Goal: Task Accomplishment & Management: Manage account settings

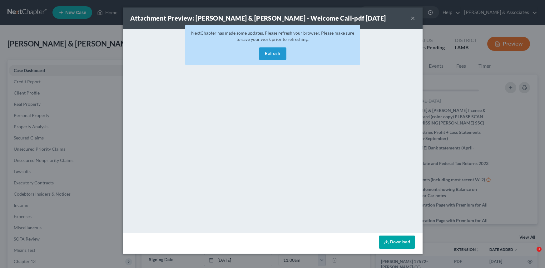
select select "6"
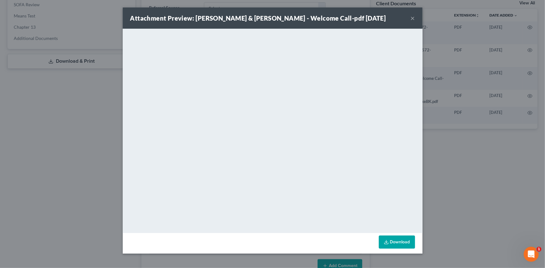
scroll to position [22, 0]
click at [411, 16] on button "×" at bounding box center [413, 17] width 4 height 7
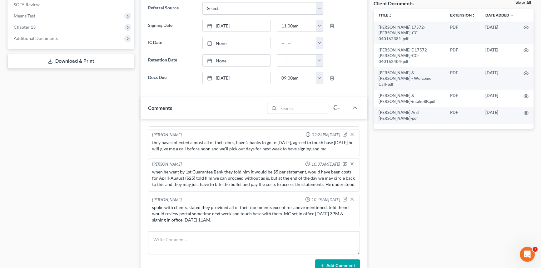
scroll to position [0, 0]
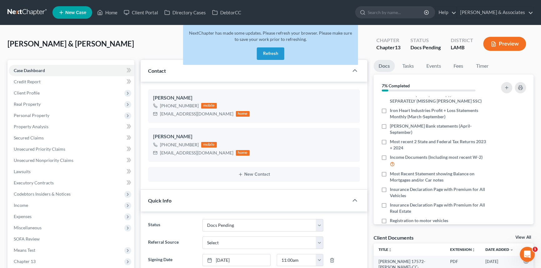
click at [273, 48] on button "Refresh" at bounding box center [270, 53] width 27 height 12
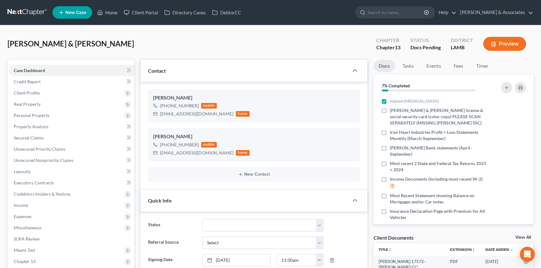
scroll to position [185, 0]
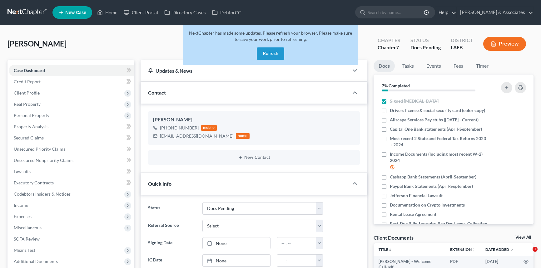
select select "6"
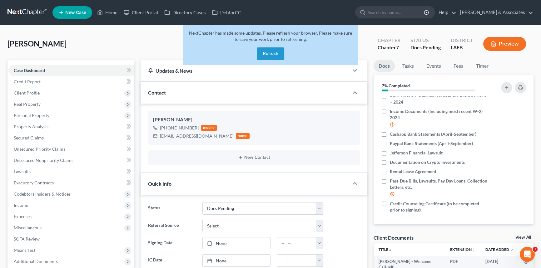
click at [262, 52] on button "Refresh" at bounding box center [270, 53] width 27 height 12
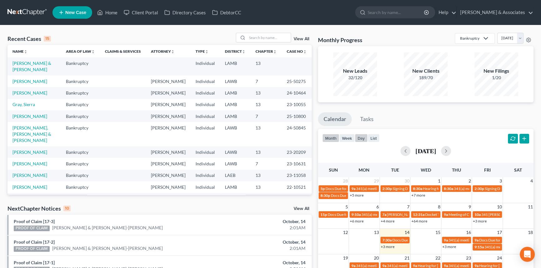
click at [357, 136] on button "day" at bounding box center [361, 138] width 13 height 8
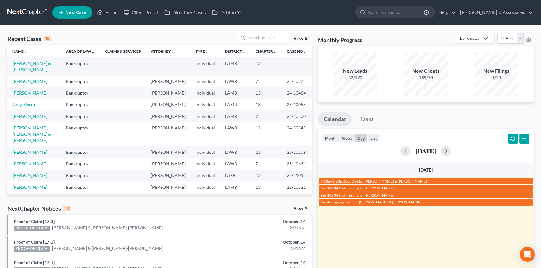
click at [275, 38] on input "search" at bounding box center [269, 37] width 44 height 9
type input "[PERSON_NAME]"
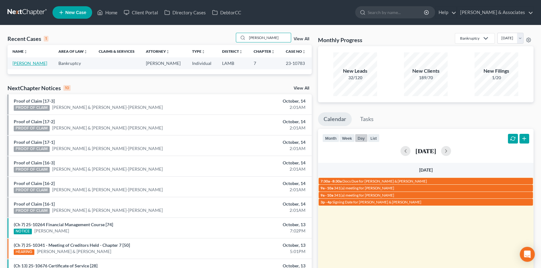
click at [17, 65] on link "[PERSON_NAME]" at bounding box center [29, 63] width 35 height 5
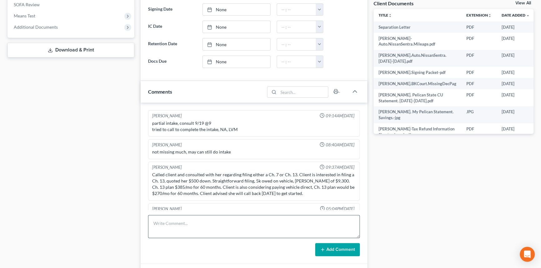
scroll to position [1629, 0]
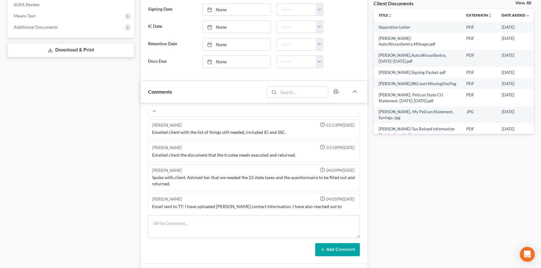
click at [187, 213] on div "Josh O'Connell 09:14AM, 09/13/2023 partial intake, consult 9/19 @9 tried to cal…" at bounding box center [254, 183] width 227 height 161
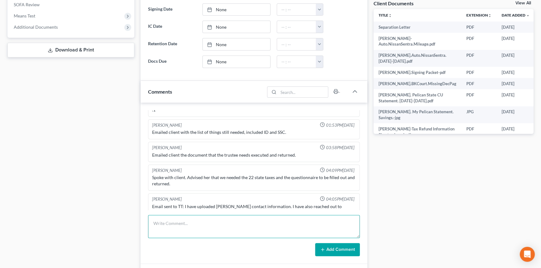
click at [184, 225] on textarea at bounding box center [254, 226] width 212 height 23
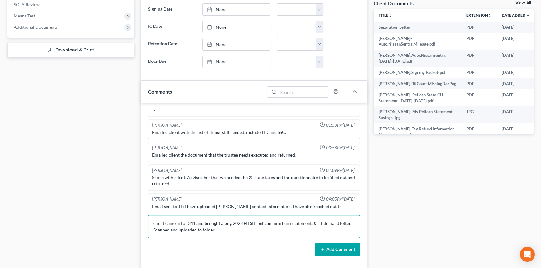
type textarea "client came in for 341 and brought along 2023 FITSIT, pelican mini bank stateme…"
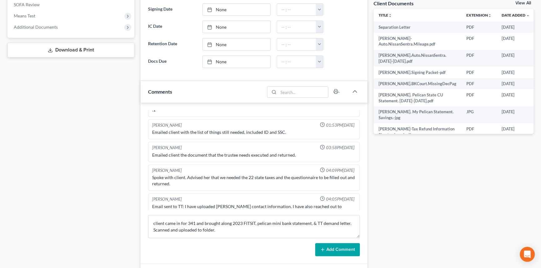
click at [333, 249] on button "Add Comment" at bounding box center [337, 249] width 45 height 13
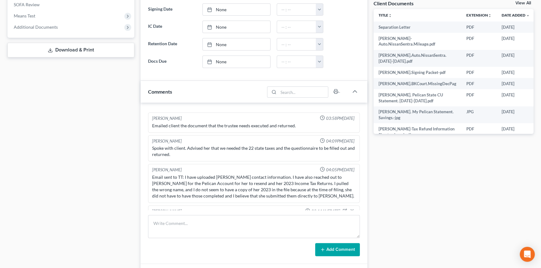
scroll to position [0, 0]
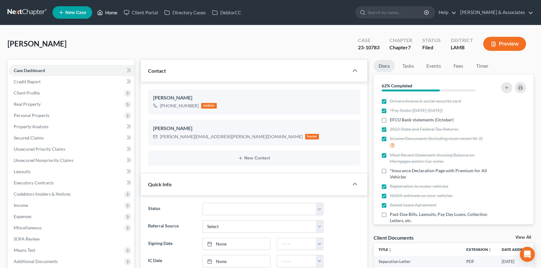
click at [110, 11] on link "Home" at bounding box center [107, 12] width 27 height 11
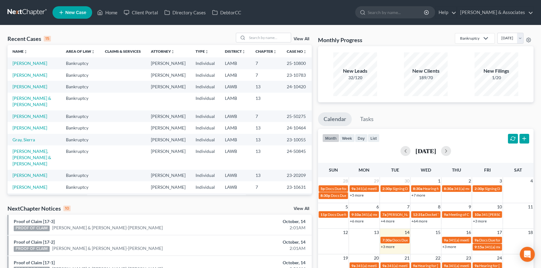
click at [279, 42] on div "Recent Cases 15 View All" at bounding box center [159, 39] width 304 height 12
click at [277, 40] on input "search" at bounding box center [269, 37] width 44 height 9
type input "d"
type input "susan"
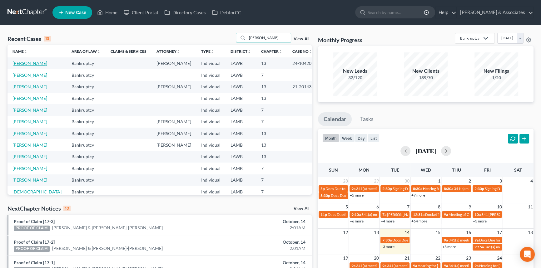
click at [27, 62] on link "[PERSON_NAME]" at bounding box center [29, 63] width 35 height 5
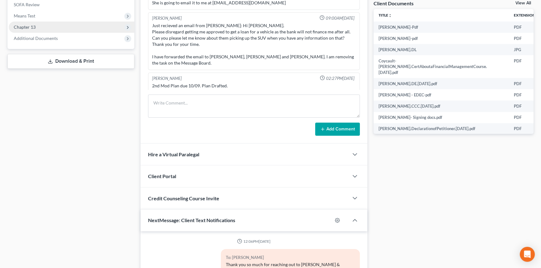
scroll to position [1788, 0]
click at [27, 24] on span "Chapter 13" at bounding box center [25, 26] width 22 height 5
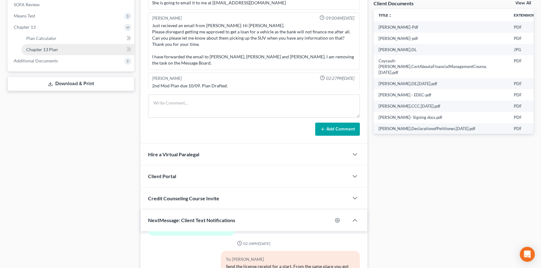
click at [33, 51] on span "Chapter 13 Plan" at bounding box center [42, 49] width 32 height 5
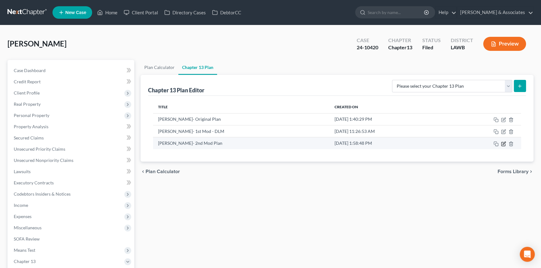
click at [502, 143] on icon "button" at bounding box center [503, 143] width 5 height 5
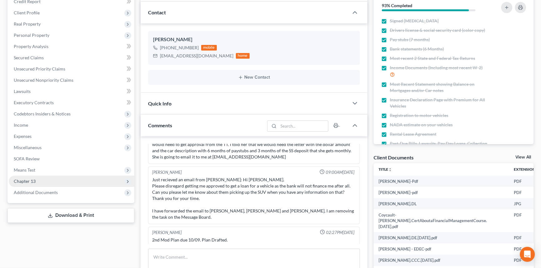
scroll to position [1788, 0]
click at [48, 178] on span "Chapter 13" at bounding box center [72, 181] width 126 height 11
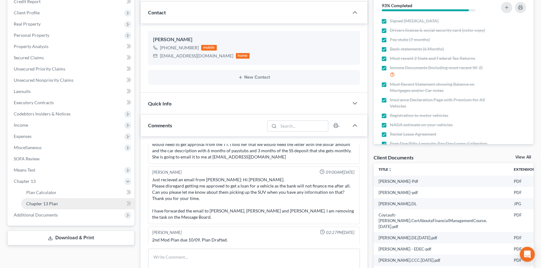
click at [43, 199] on link "Chapter 13 Plan" at bounding box center [77, 203] width 113 height 11
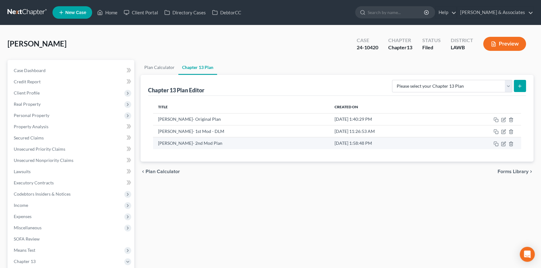
click at [500, 143] on td at bounding box center [483, 143] width 75 height 12
click at [505, 143] on icon "button" at bounding box center [503, 143] width 5 height 5
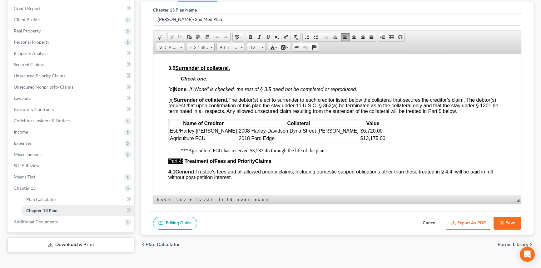
scroll to position [82, 0]
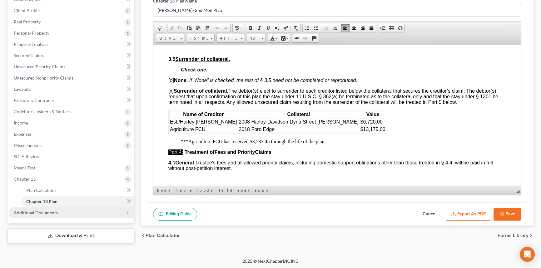
click at [40, 212] on span "Additional Documents" at bounding box center [36, 212] width 44 height 5
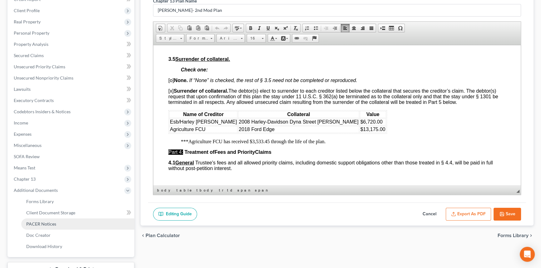
click at [47, 222] on span "PACER Notices" at bounding box center [41, 223] width 30 height 5
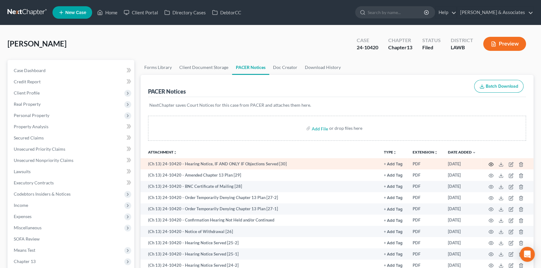
click at [489, 162] on icon "button" at bounding box center [490, 164] width 5 height 5
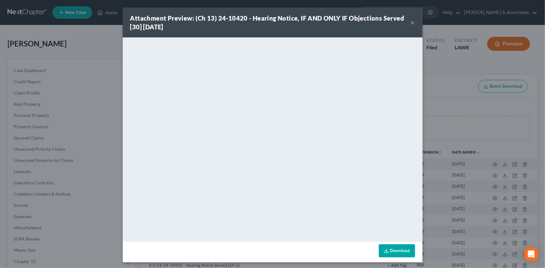
drag, startPoint x: 446, startPoint y: 106, endPoint x: 430, endPoint y: 131, distance: 29.3
click at [446, 106] on div "Attachment Preview: (Ch 13) 24-10420 - Hearing Notice, IF AND ONLY IF Objection…" at bounding box center [272, 134] width 545 height 268
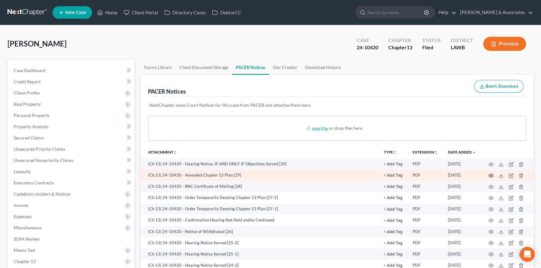
click at [493, 174] on icon "button" at bounding box center [490, 175] width 5 height 5
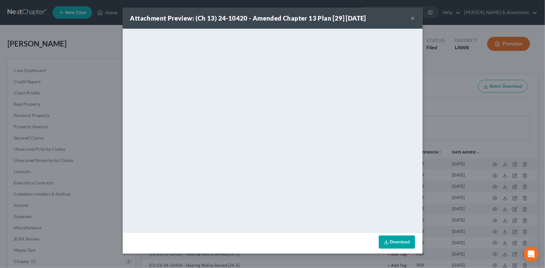
click at [409, 15] on div "Attachment Preview: (Ch 13) 24-10420 - Amended Chapter 13 Plan [29] 10/10/2025 ×" at bounding box center [273, 17] width 300 height 21
click at [413, 18] on button "×" at bounding box center [413, 17] width 4 height 7
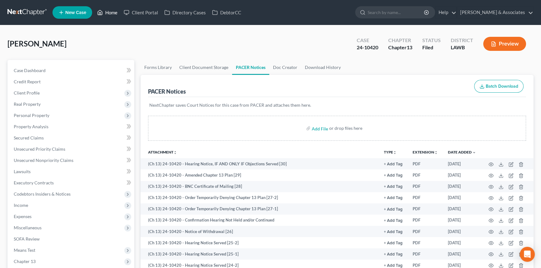
drag, startPoint x: 118, startPoint y: 16, endPoint x: 153, endPoint y: 1, distance: 37.8
click at [118, 16] on link "Home" at bounding box center [107, 12] width 27 height 11
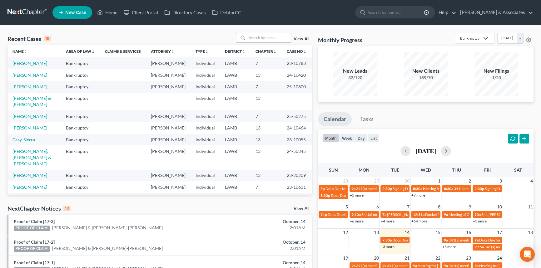
click at [275, 33] on input "search" at bounding box center [269, 37] width 44 height 9
type input "eaton"
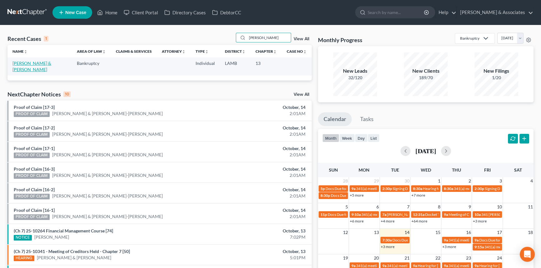
click at [30, 62] on link "[PERSON_NAME] & [PERSON_NAME]" at bounding box center [31, 67] width 39 height 12
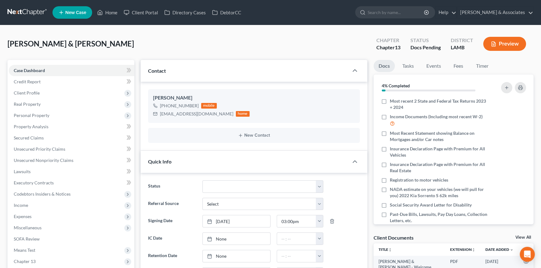
scroll to position [68, 0]
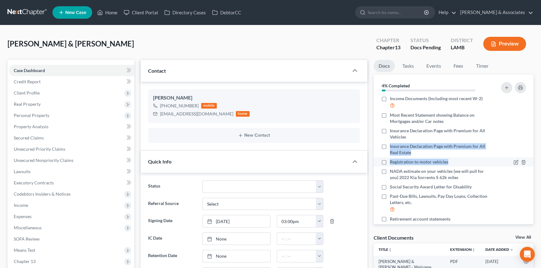
drag, startPoint x: 528, startPoint y: 143, endPoint x: 526, endPoint y: 169, distance: 26.3
click at [526, 169] on ul "Signed Retainer Edna Drivers license & social security card (color copy) SCANNE…" at bounding box center [454, 182] width 150 height 308
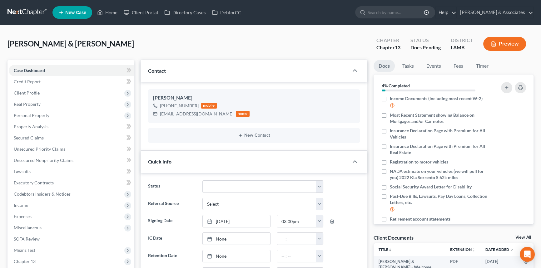
click at [528, 139] on li "Insurance Declaration Page with Premium for All Vehicles" at bounding box center [454, 134] width 160 height 16
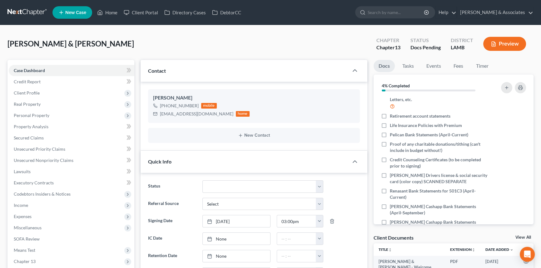
scroll to position [196, 0]
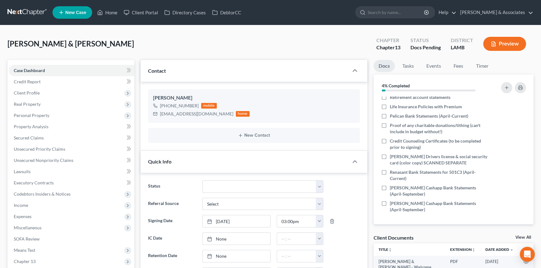
click at [271, 35] on div "Eaton, Edna & Coleman Upgraded Chapter Chapter 13 Status Docs Pending District …" at bounding box center [270, 46] width 526 height 27
click at [502, 84] on button "button" at bounding box center [506, 87] width 11 height 11
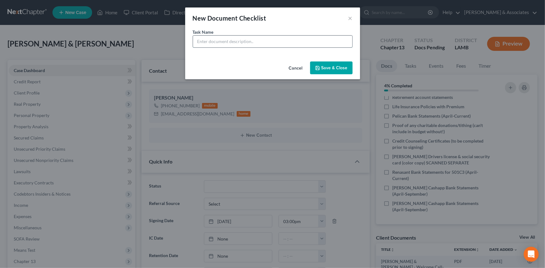
click at [286, 40] on input "text" at bounding box center [272, 42] width 159 height 12
type input "The 1st Bank Statements (April-Current)"
click at [329, 66] on button "Save & Close" at bounding box center [331, 68] width 42 height 13
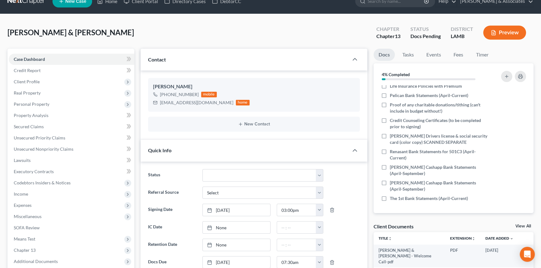
scroll to position [0, 0]
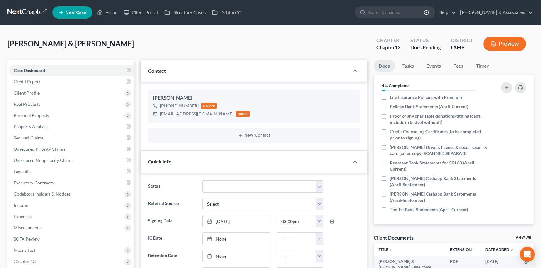
click at [317, 41] on div "Eaton, Edna & Coleman Upgraded Chapter Chapter 13 Status Docs Pending District …" at bounding box center [270, 46] width 526 height 27
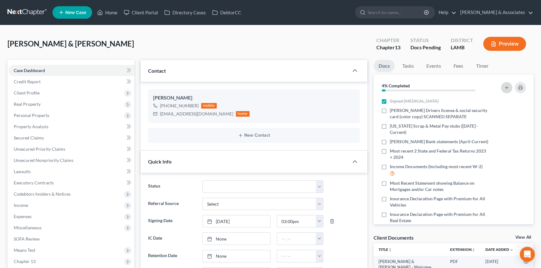
click at [505, 84] on button "button" at bounding box center [506, 87] width 11 height 11
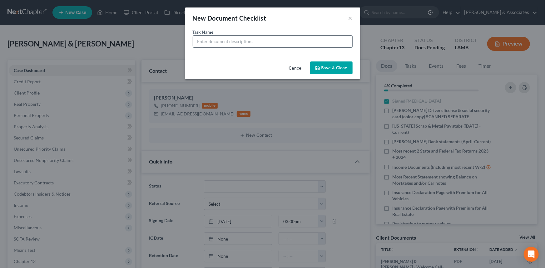
click at [228, 39] on input "text" at bounding box center [272, 42] width 159 height 12
type input "SSA AWARD LETTER"
click at [347, 69] on button "Save & Close" at bounding box center [331, 68] width 42 height 13
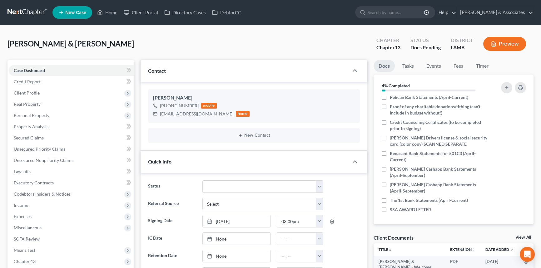
scroll to position [215, 0]
click at [390, 211] on label "SSA AWARD LETTER" at bounding box center [410, 210] width 41 height 6
click at [392, 211] on input "SSA AWARD LETTER" at bounding box center [394, 209] width 4 height 4
checkbox input "true"
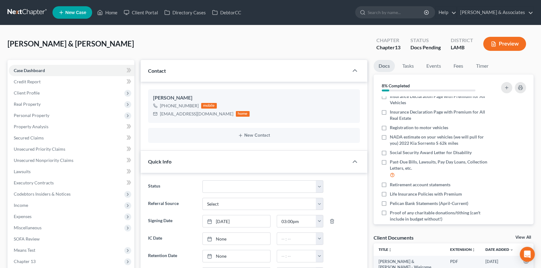
scroll to position [0, 0]
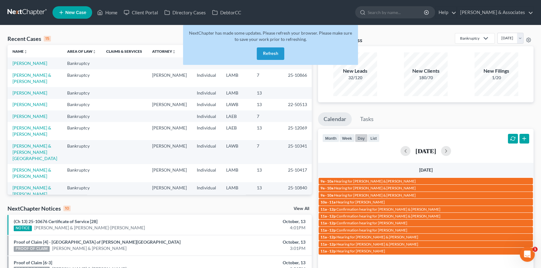
click at [268, 54] on button "Refresh" at bounding box center [270, 53] width 27 height 12
